Goal: Information Seeking & Learning: Learn about a topic

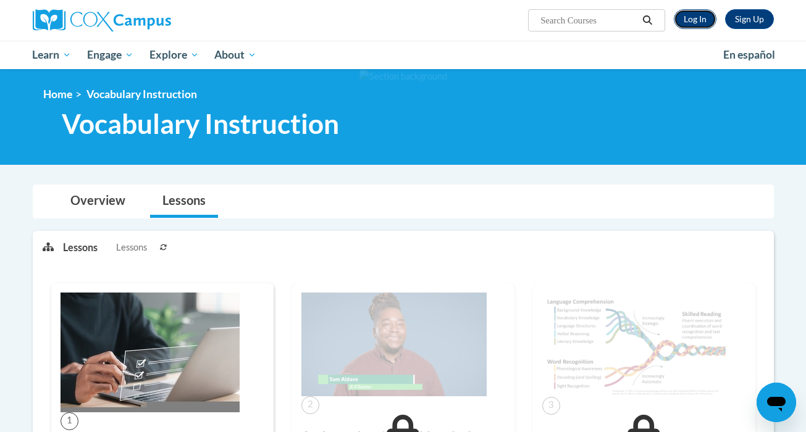
click at [683, 23] on link "Log In" at bounding box center [695, 19] width 43 height 20
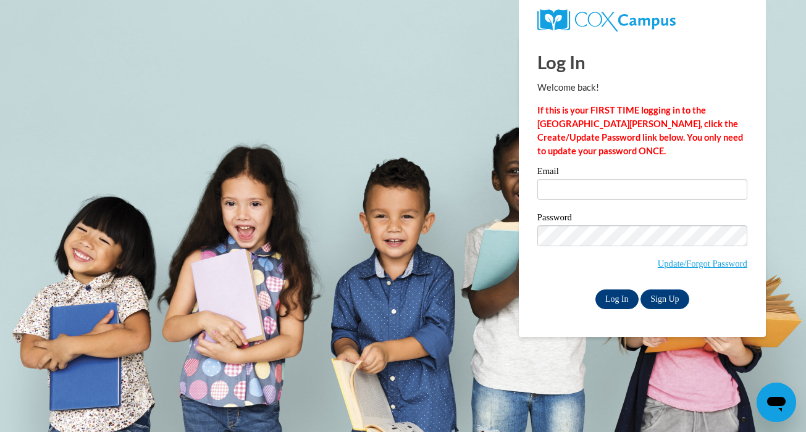
type input "mendleskyc@ripon.k12.wi.us"
click at [621, 296] on input "Log In" at bounding box center [617, 300] width 43 height 20
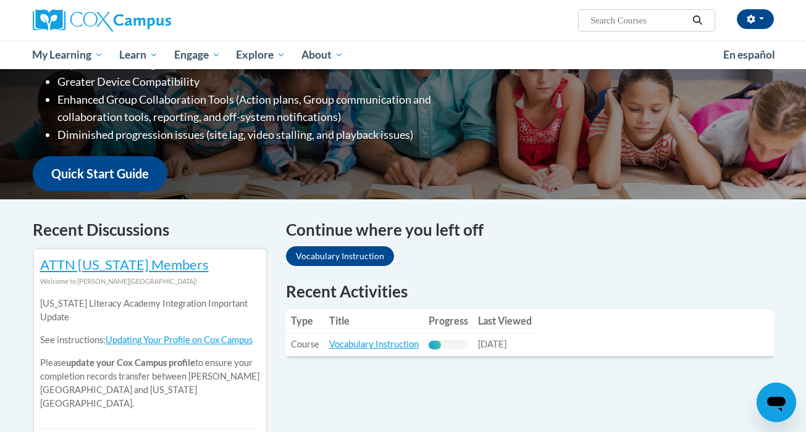
scroll to position [244, 0]
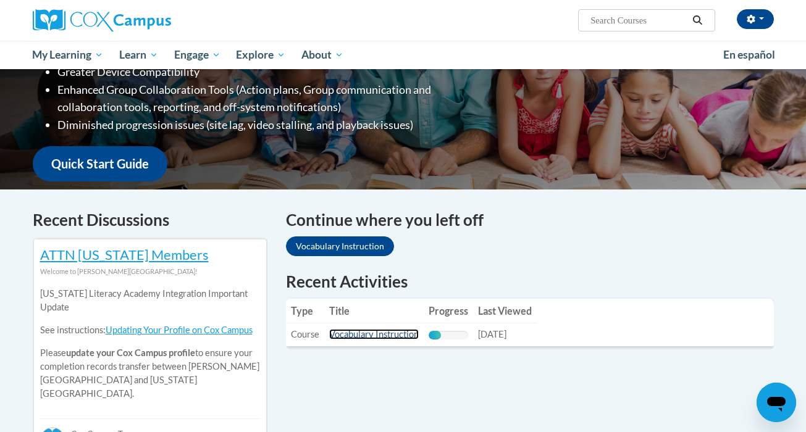
click at [368, 338] on link "Vocabulary Instruction" at bounding box center [374, 334] width 90 height 11
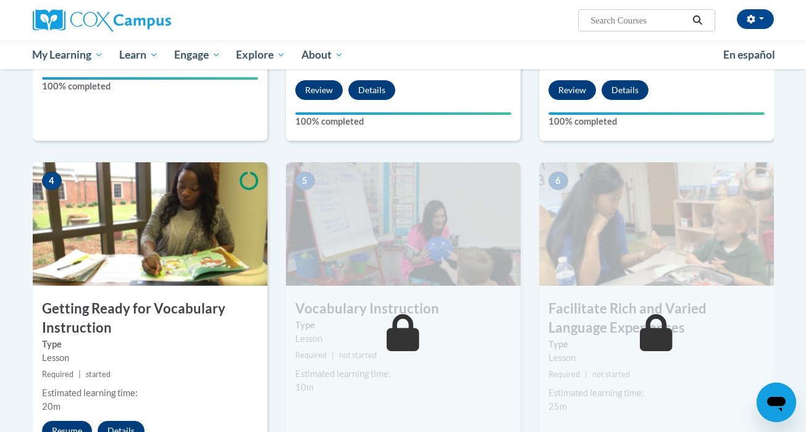
scroll to position [583, 0]
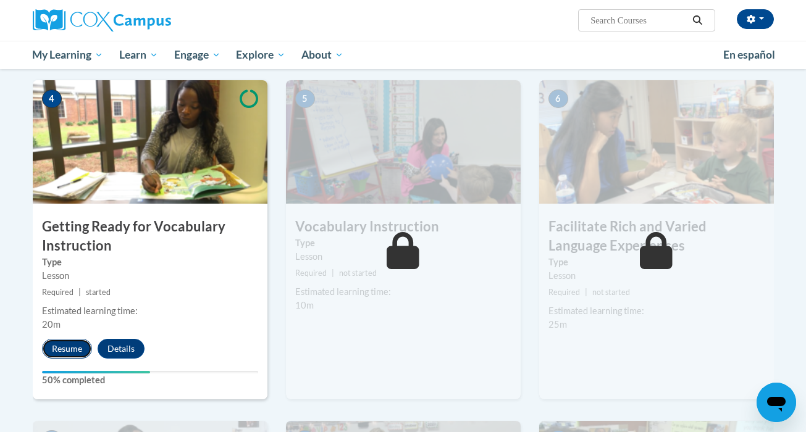
click at [75, 346] on button "Resume" at bounding box center [67, 349] width 50 height 20
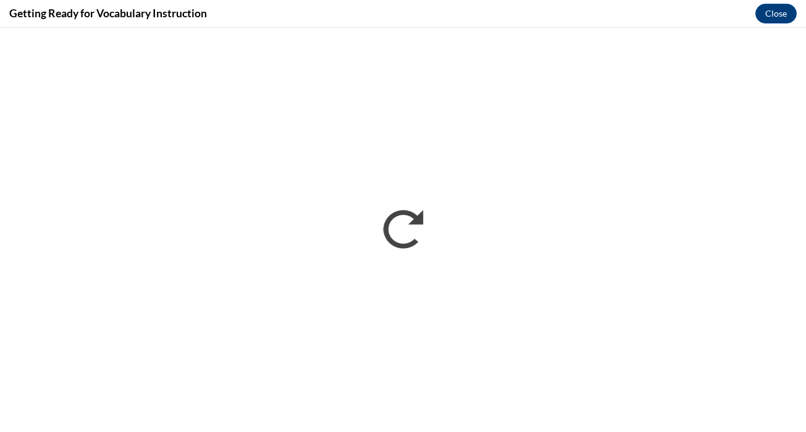
scroll to position [0, 0]
